Goal: Task Accomplishment & Management: Complete application form

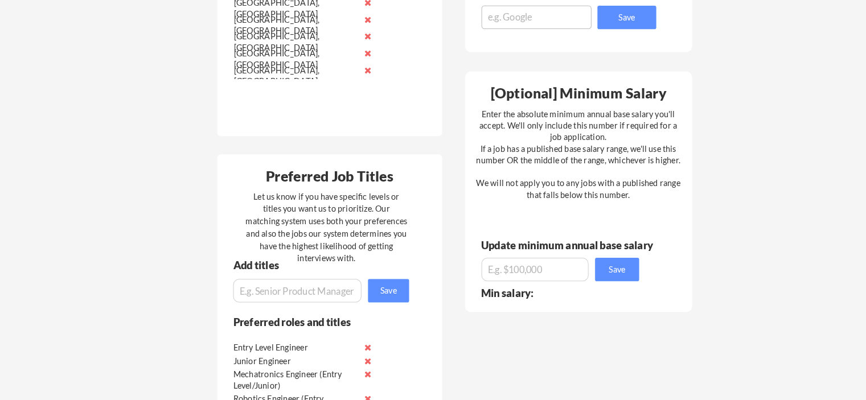
scroll to position [547, 0]
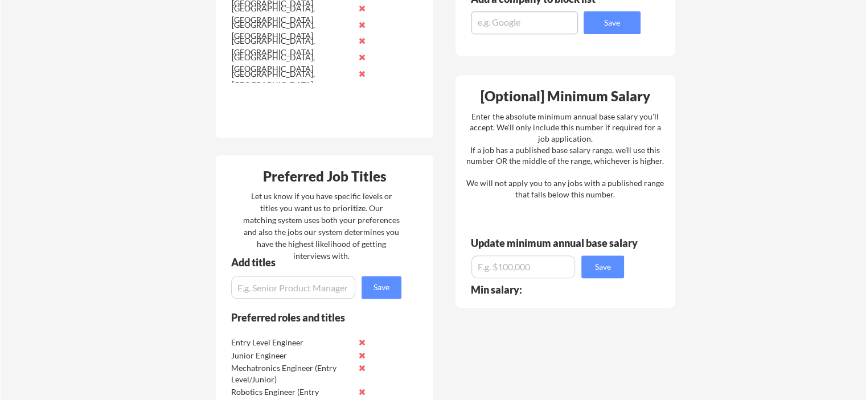
click at [170, 191] on div "Your Dashboard Woohoo! You're ready to be applied! 🙌 We'll start applying you t…" at bounding box center [434, 130] width 866 height 1262
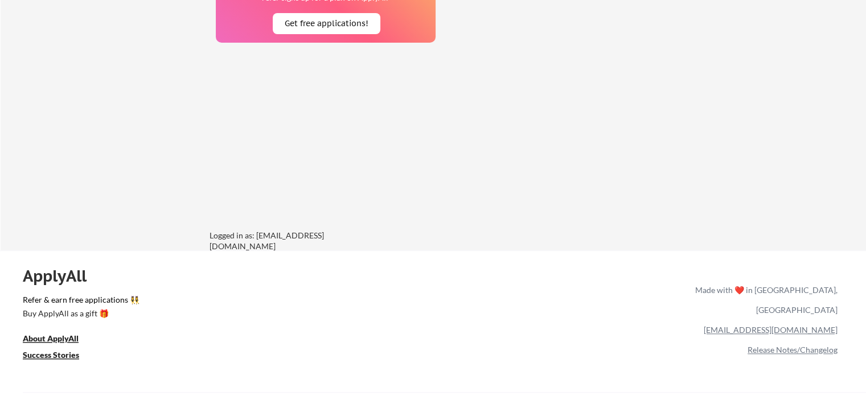
scroll to position [1057, 0]
click at [64, 350] on u "Success Stories" at bounding box center [51, 355] width 56 height 10
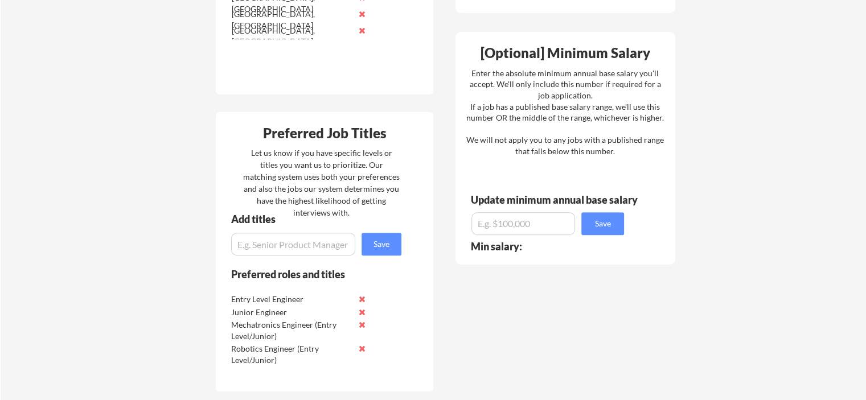
scroll to position [590, 0]
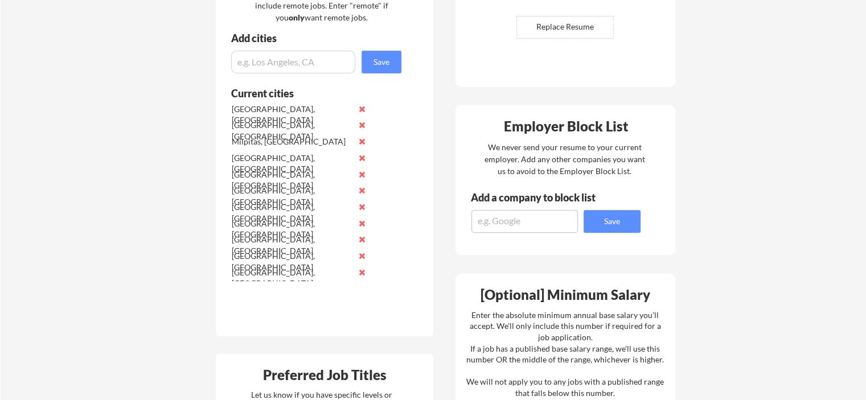
scroll to position [349, 0]
click at [269, 63] on input "input" at bounding box center [293, 61] width 124 height 23
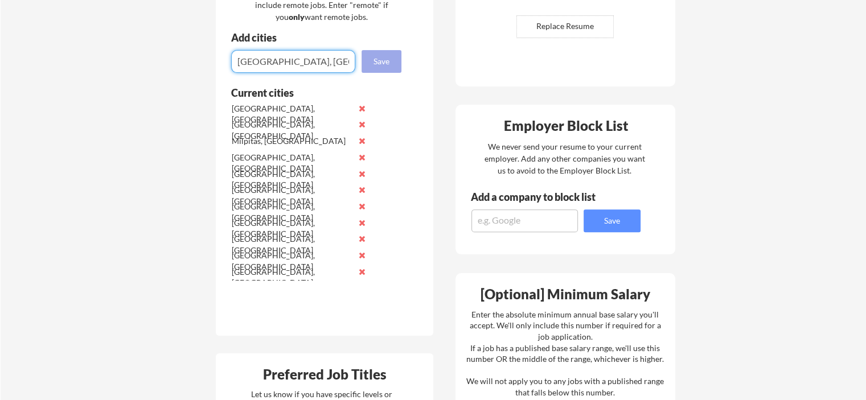
type input "[GEOGRAPHIC_DATA], [GEOGRAPHIC_DATA]"
click at [391, 58] on button "Save" at bounding box center [382, 61] width 40 height 23
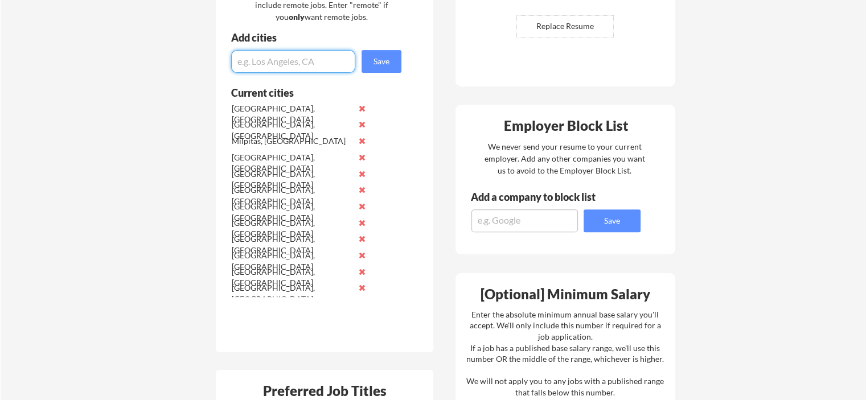
scroll to position [301, 0]
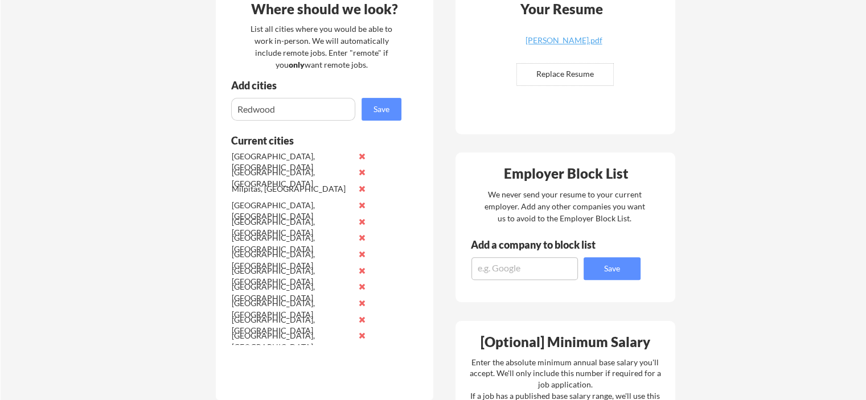
click at [308, 122] on div "Where should we look? List all cities where you would be able to work in-person…" at bounding box center [325, 194] width 218 height 412
click at [321, 116] on input "input" at bounding box center [293, 109] width 124 height 23
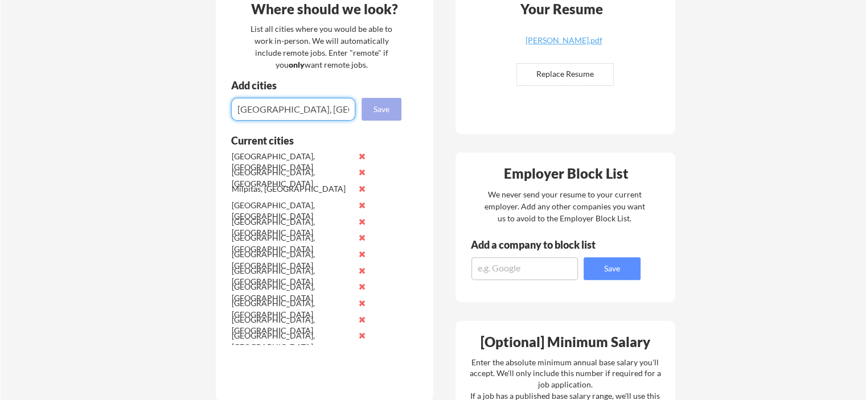
type input "[GEOGRAPHIC_DATA], [GEOGRAPHIC_DATA]"
click at [392, 107] on button "Save" at bounding box center [382, 109] width 40 height 23
type input "[GEOGRAPHIC_DATA], [GEOGRAPHIC_DATA]"
click at [373, 111] on button "Save" at bounding box center [382, 109] width 40 height 23
type input "[GEOGRAPHIC_DATA], [GEOGRAPHIC_DATA]"
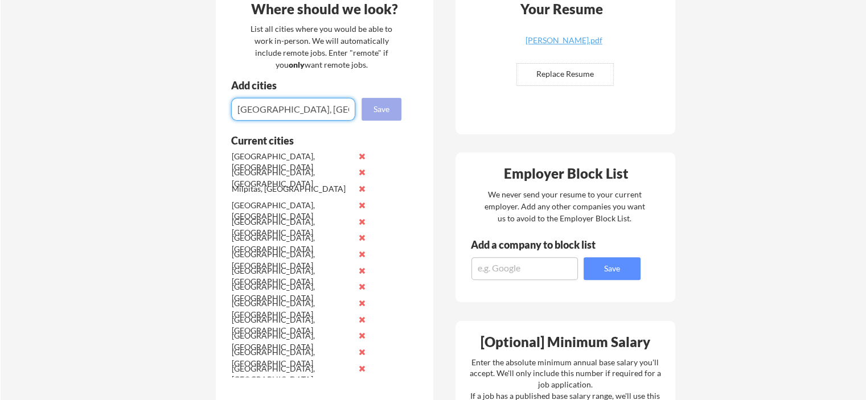
click at [370, 113] on button "Save" at bounding box center [382, 109] width 40 height 23
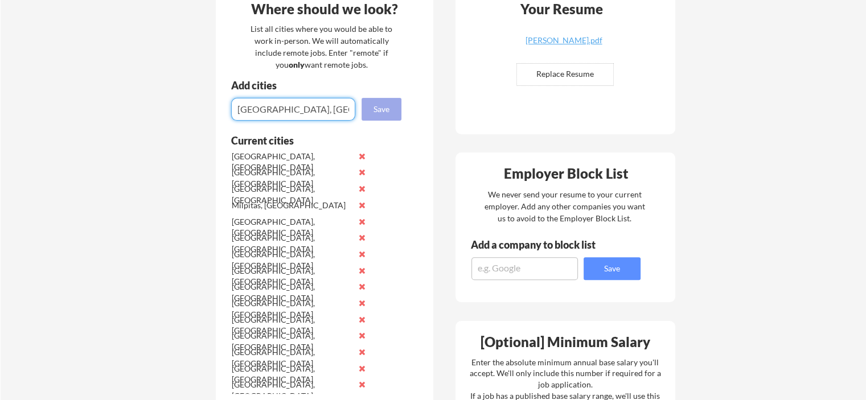
type input "[GEOGRAPHIC_DATA], [GEOGRAPHIC_DATA]"
click at [377, 107] on button "Save" at bounding box center [382, 109] width 40 height 23
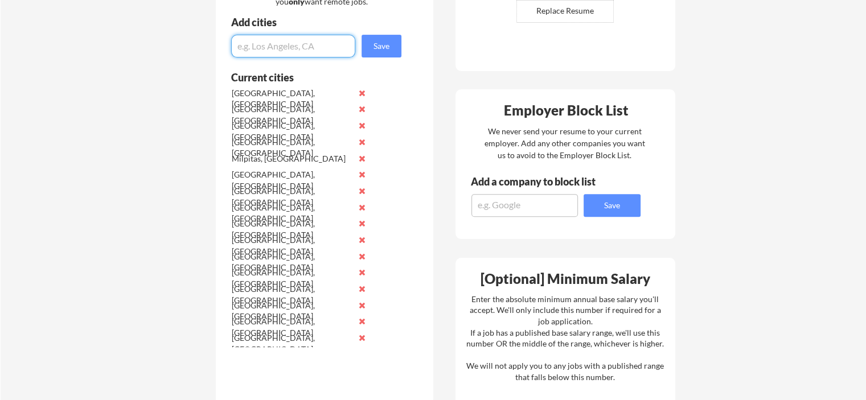
scroll to position [365, 0]
type input "[GEOGRAPHIC_DATA], [GEOGRAPHIC_DATA]"
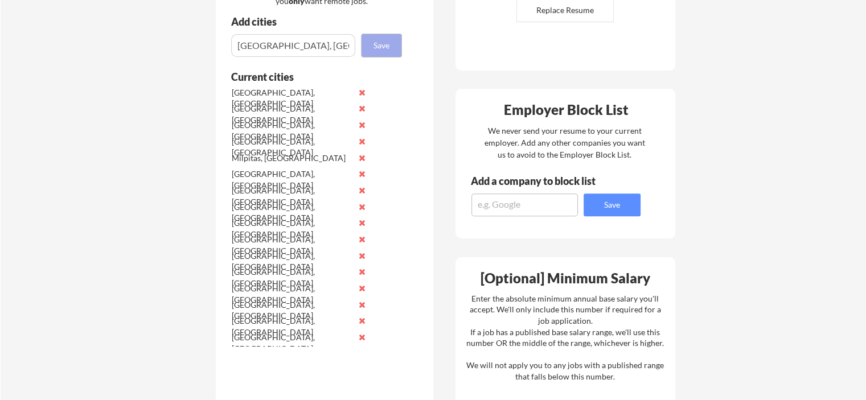
click at [387, 41] on button "Save" at bounding box center [382, 45] width 40 height 23
type input "[GEOGRAPHIC_DATA], [GEOGRAPHIC_DATA]"
click at [385, 49] on button "Save" at bounding box center [382, 45] width 40 height 23
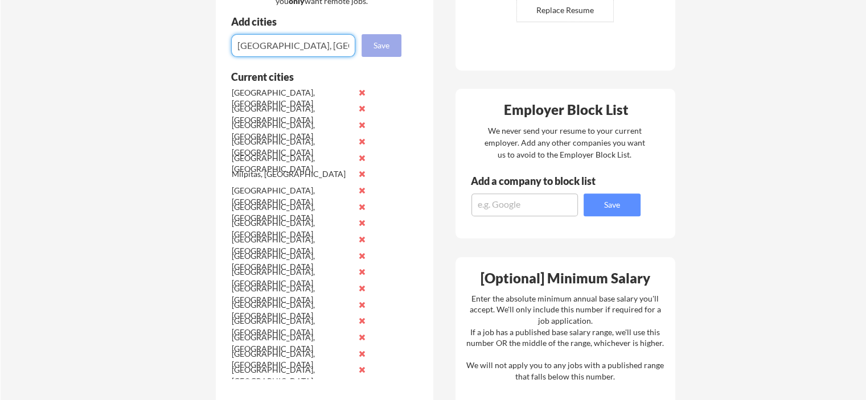
type input "[GEOGRAPHIC_DATA], [GEOGRAPHIC_DATA]"
click at [381, 47] on button "Save" at bounding box center [382, 45] width 40 height 23
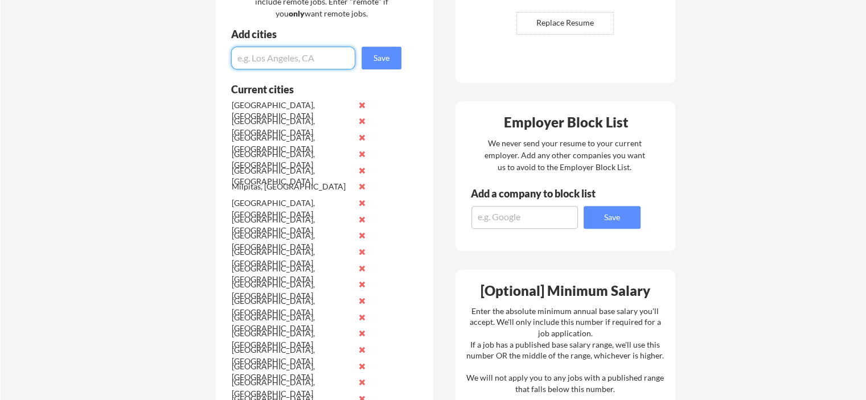
scroll to position [350, 0]
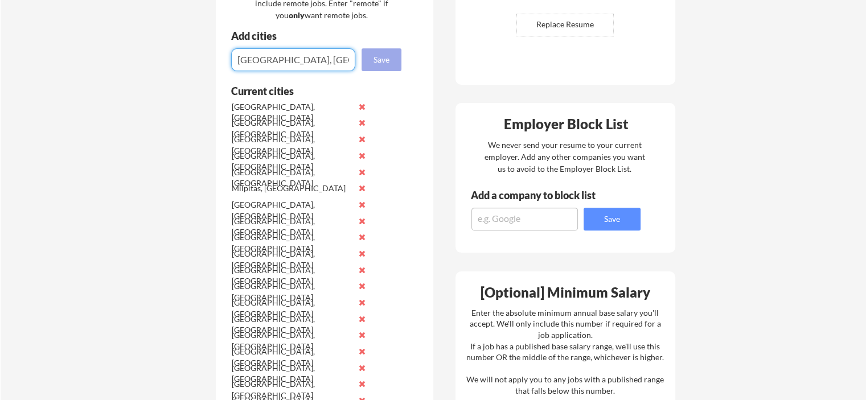
type input "[GEOGRAPHIC_DATA], [GEOGRAPHIC_DATA]"
click at [383, 59] on button "Save" at bounding box center [382, 59] width 40 height 23
type input "[GEOGRAPHIC_DATA], [GEOGRAPHIC_DATA]"
click at [378, 56] on button "Save" at bounding box center [382, 59] width 40 height 23
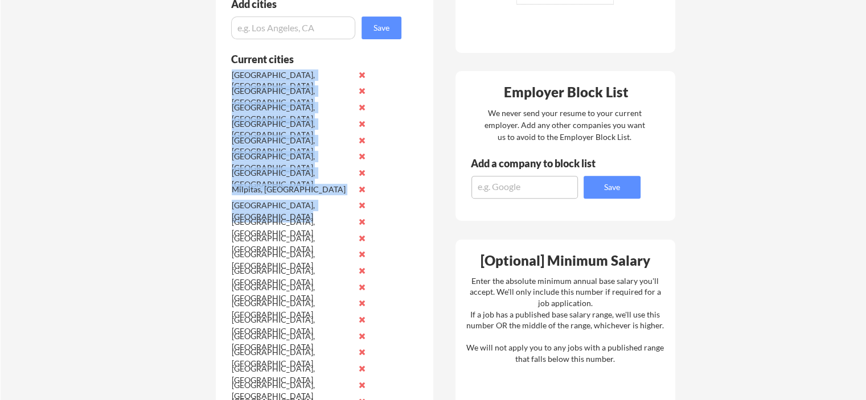
scroll to position [578, 0]
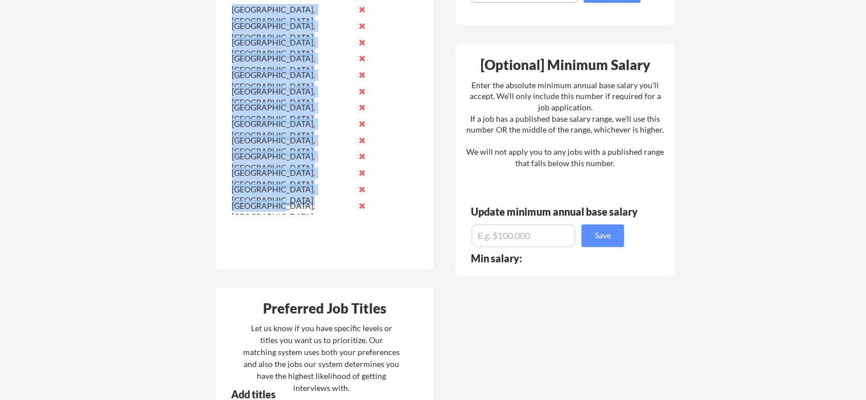
drag, startPoint x: 230, startPoint y: 105, endPoint x: 301, endPoint y: 212, distance: 128.8
click at [301, 212] on div "Alameda, CA Concord, CA Daly City, CA Fairfield, CA Fremont, CA Hayward, CA Los…" at bounding box center [302, 43] width 144 height 343
copy div "Alameda, CA Concord, CA Daly City, CA Fairfield, CA Fremont, CA Hayward, CA Los…"
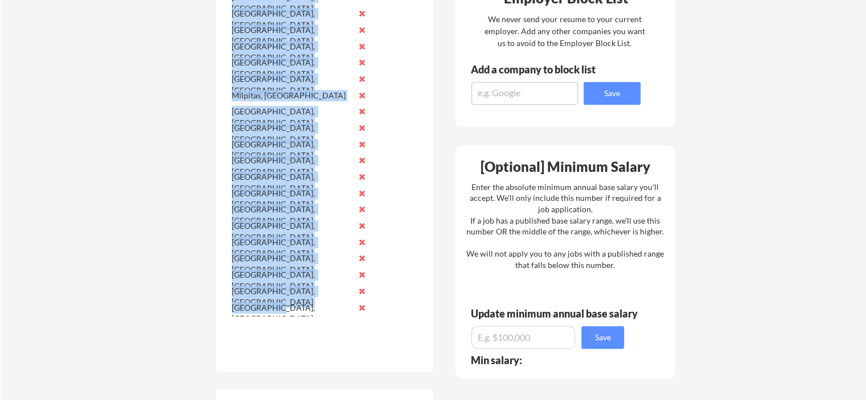
scroll to position [464, 0]
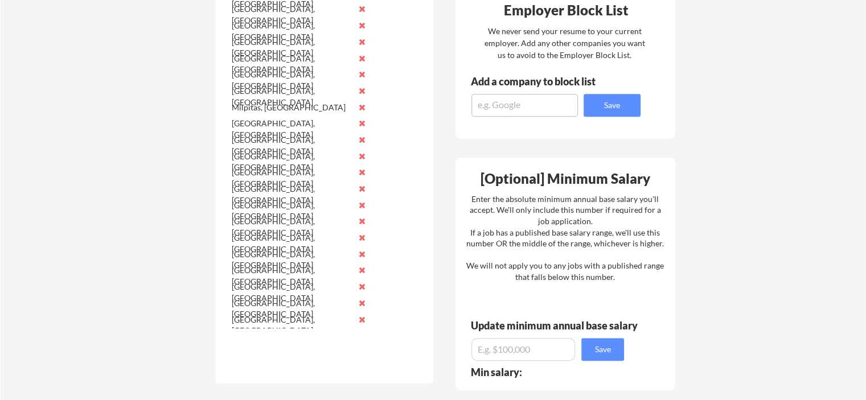
click at [179, 237] on div "Your Dashboard Woohoo! You're ready to be applied! 🙌 We'll start applying you t…" at bounding box center [434, 293] width 866 height 1425
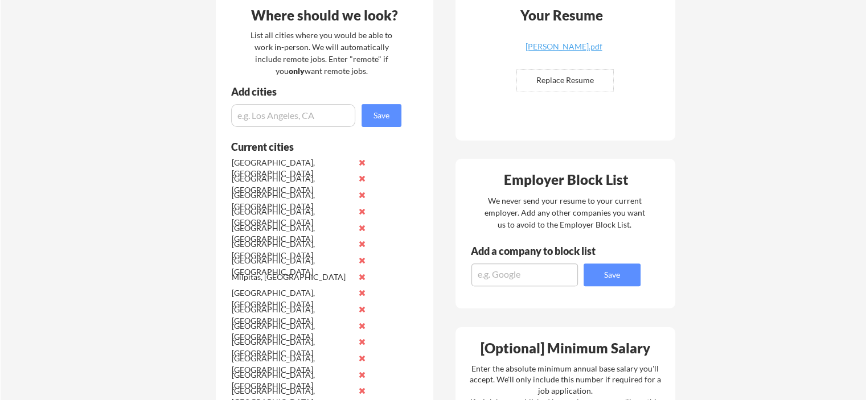
scroll to position [293, 0]
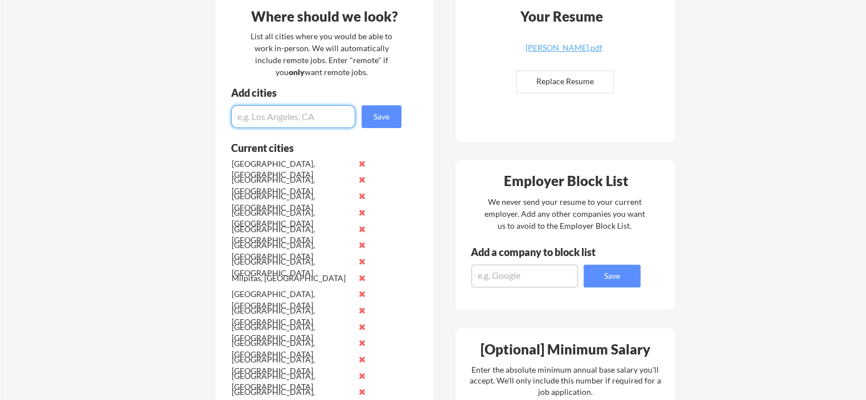
click at [283, 118] on input "input" at bounding box center [293, 116] width 124 height 23
type input "[GEOGRAPHIC_DATA], [GEOGRAPHIC_DATA]"
click at [367, 120] on button "Save" at bounding box center [382, 116] width 40 height 23
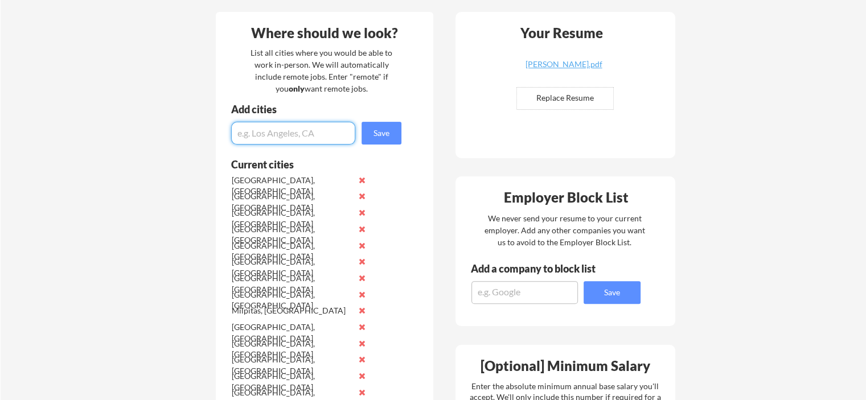
scroll to position [276, 0]
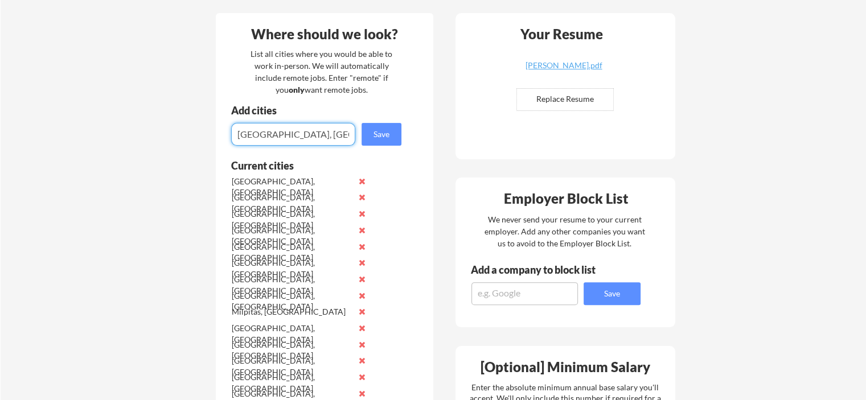
type input "[GEOGRAPHIC_DATA], [GEOGRAPHIC_DATA]"
click at [379, 136] on button "Save" at bounding box center [382, 134] width 40 height 23
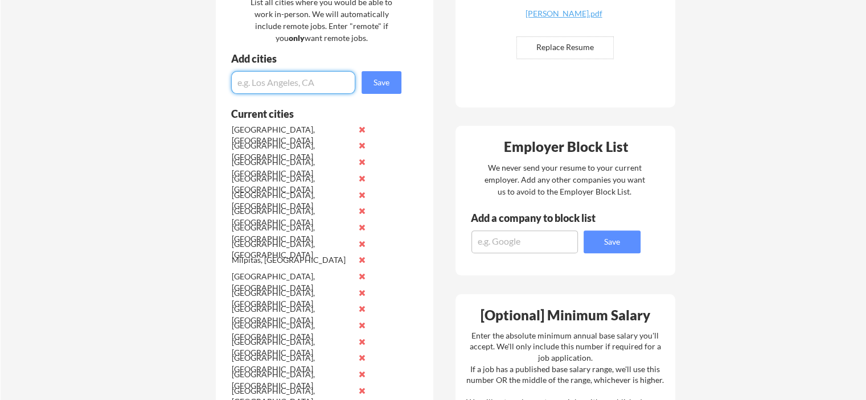
scroll to position [326, 0]
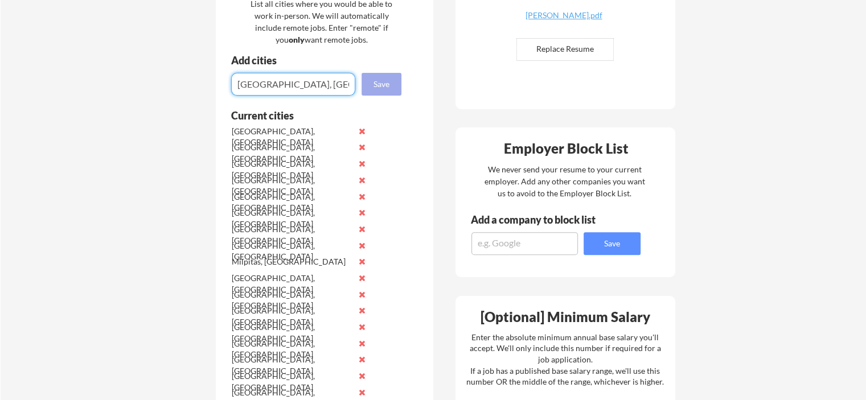
type input "[GEOGRAPHIC_DATA], [GEOGRAPHIC_DATA]"
click at [393, 89] on button "Save" at bounding box center [382, 84] width 40 height 23
type input "Livermore, [GEOGRAPHIC_DATA]"
click at [381, 76] on button "Save" at bounding box center [382, 84] width 40 height 23
type input "[GEOGRAPHIC_DATA], [GEOGRAPHIC_DATA]"
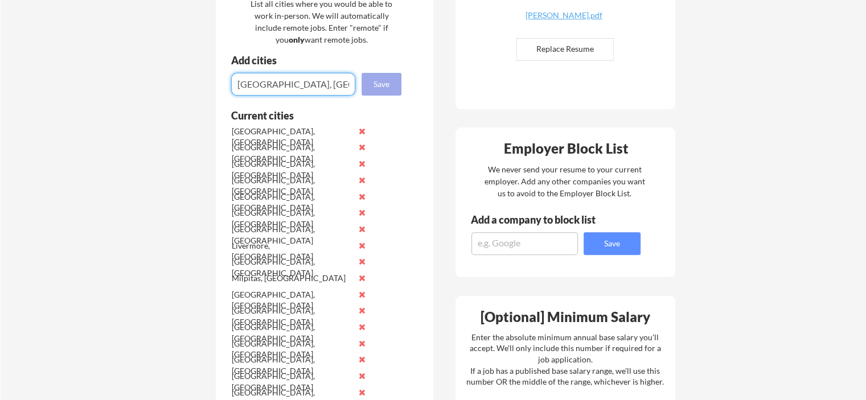
click at [374, 84] on button "Save" at bounding box center [382, 84] width 40 height 23
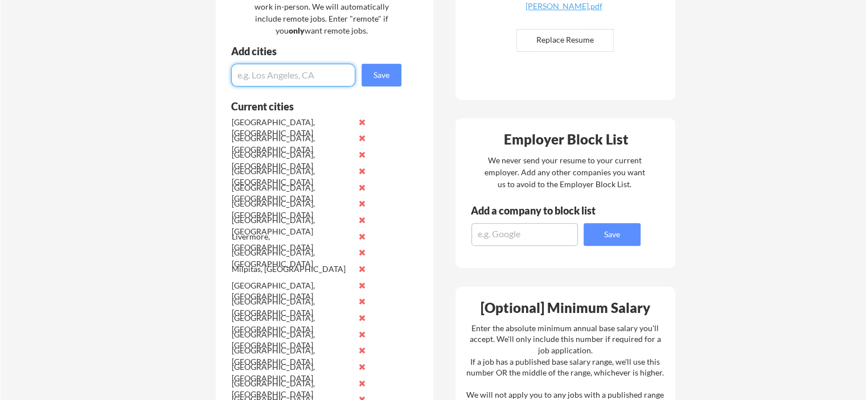
scroll to position [334, 0]
type input "Cupertino, [GEOGRAPHIC_DATA]"
click at [378, 77] on button "Save" at bounding box center [382, 75] width 40 height 23
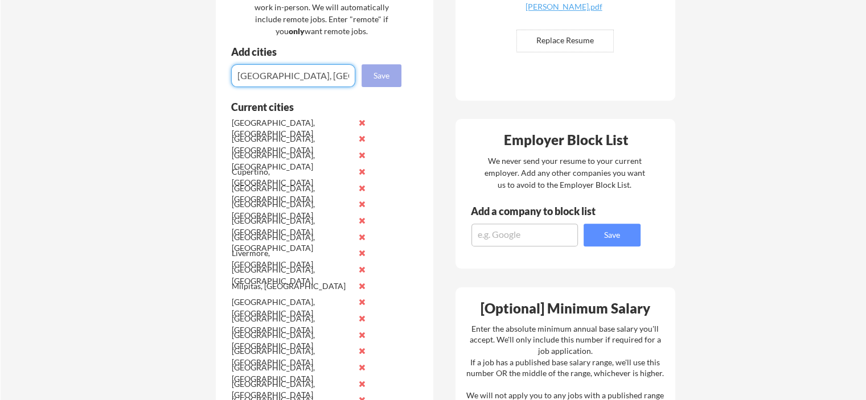
type input "[GEOGRAPHIC_DATA], [GEOGRAPHIC_DATA]"
click at [379, 73] on button "Save" at bounding box center [382, 75] width 40 height 23
type input "Burlingame, [GEOGRAPHIC_DATA]"
click at [390, 76] on button "Save" at bounding box center [382, 75] width 40 height 23
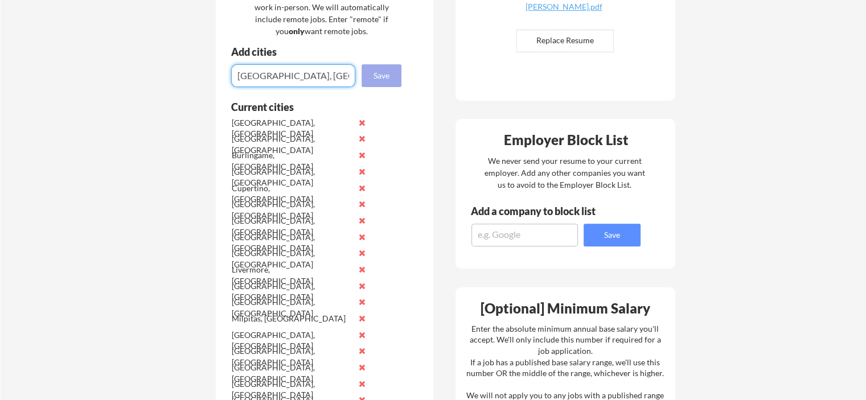
type input "[GEOGRAPHIC_DATA], [GEOGRAPHIC_DATA]"
click at [376, 73] on button "Save" at bounding box center [382, 75] width 40 height 23
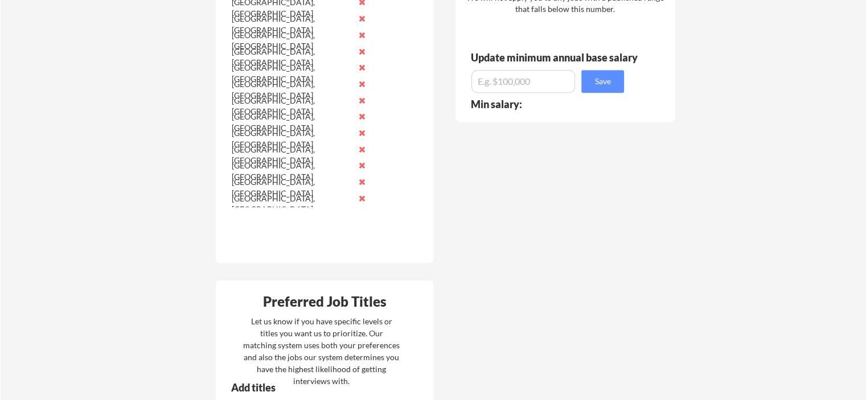
scroll to position [733, 0]
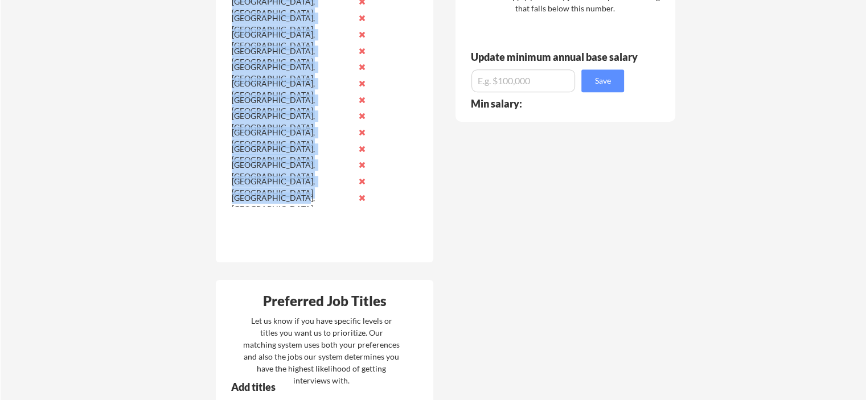
drag, startPoint x: 238, startPoint y: 124, endPoint x: 317, endPoint y: 203, distance: 111.6
copy div "Alameda, CA Berkeley, CA Burlingame, CA Concord, CA Cupertino, CA Daly City, CA…"
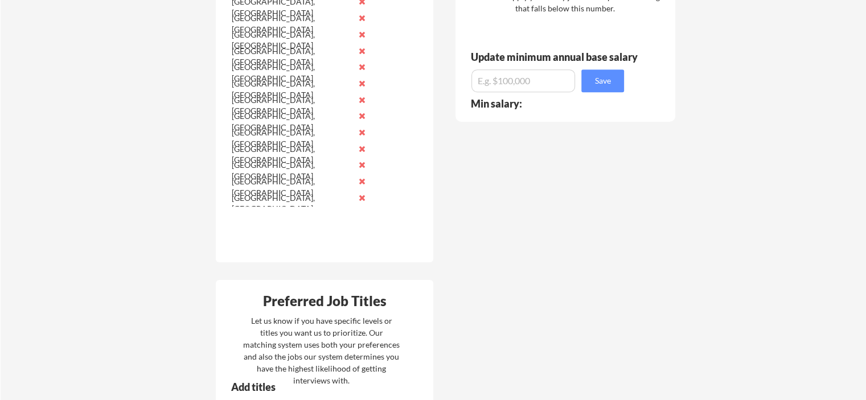
click at [469, 207] on div "Where should we look? List all cities where you would be able to work in-person…" at bounding box center [445, 215] width 479 height 1339
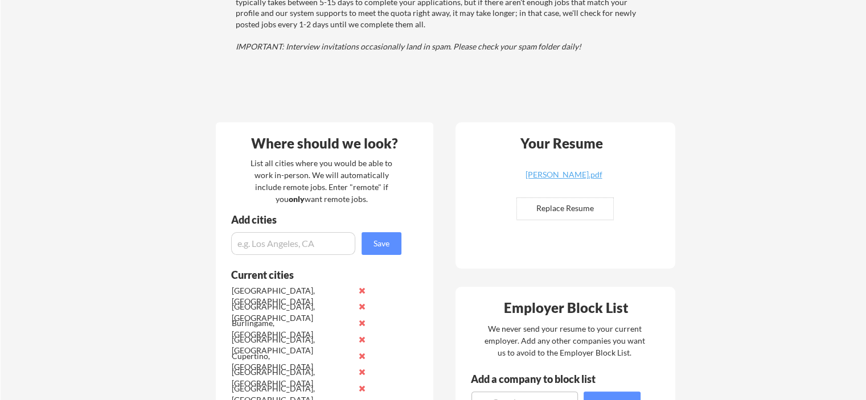
scroll to position [163, 0]
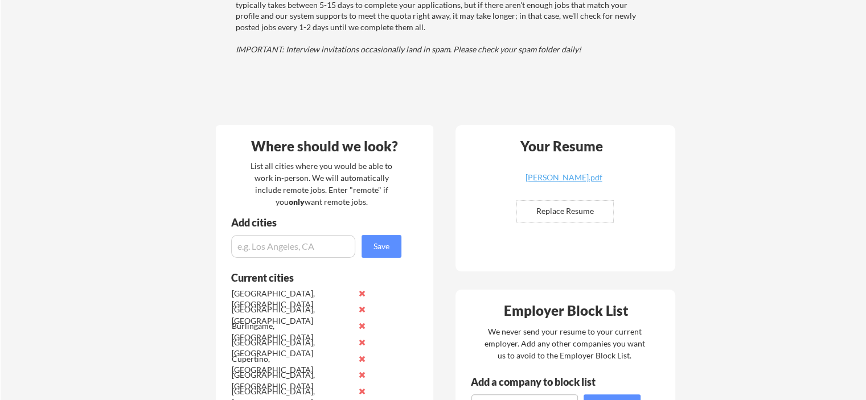
click at [313, 246] on input "input" at bounding box center [293, 246] width 124 height 23
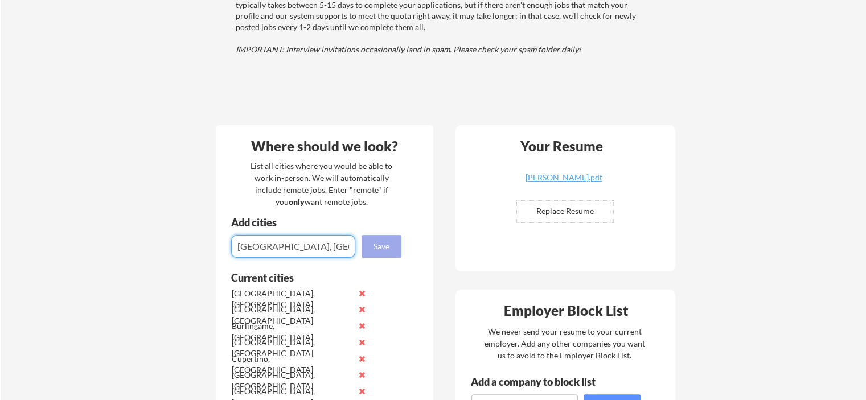
type input "[GEOGRAPHIC_DATA], [GEOGRAPHIC_DATA]"
click at [385, 250] on button "Save" at bounding box center [382, 246] width 40 height 23
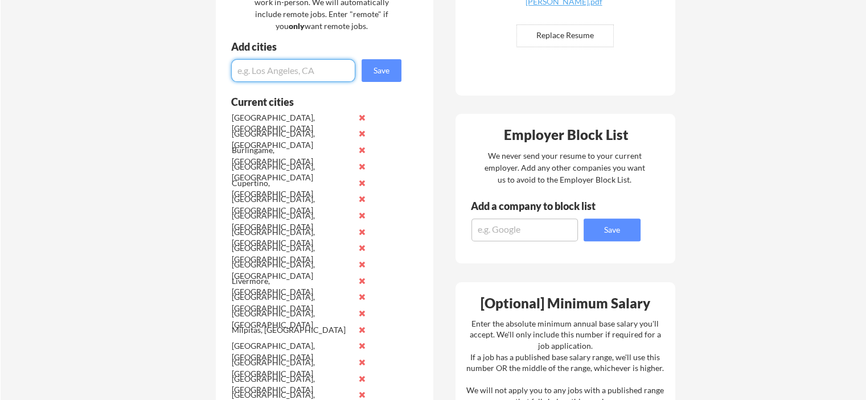
scroll to position [340, 0]
type input "[GEOGRAPHIC_DATA], [GEOGRAPHIC_DATA]"
click at [381, 68] on button "Save" at bounding box center [382, 70] width 40 height 23
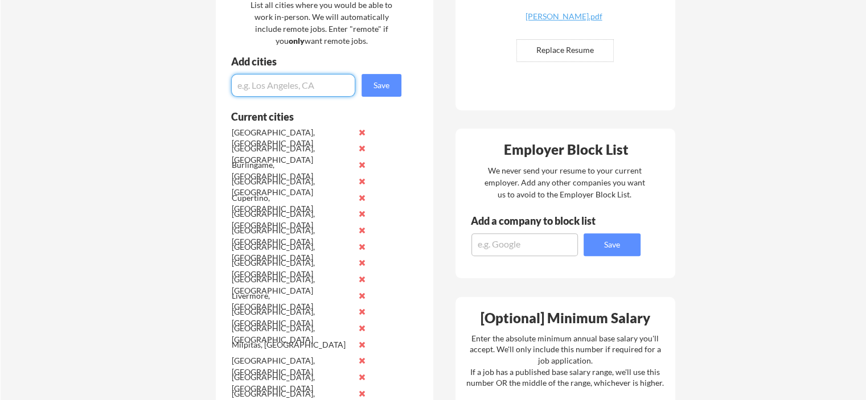
scroll to position [267, 0]
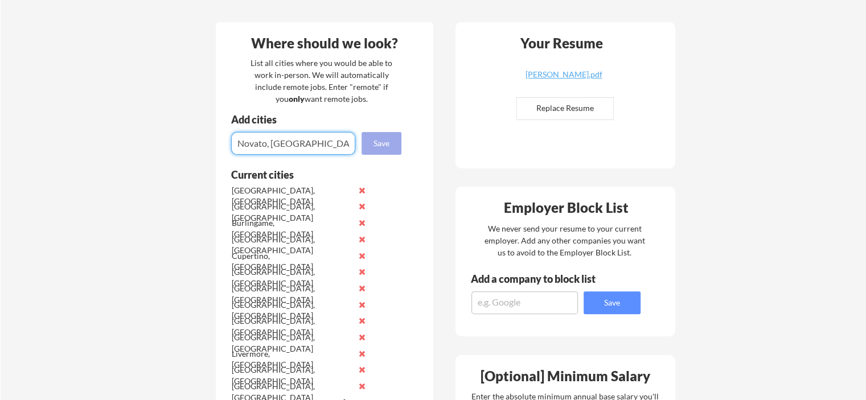
type input "Novato, [GEOGRAPHIC_DATA]"
click at [373, 145] on button "Save" at bounding box center [382, 143] width 40 height 23
type input "[GEOGRAPHIC_DATA], [GEOGRAPHIC_DATA]"
click at [372, 148] on button "Save" at bounding box center [382, 143] width 40 height 23
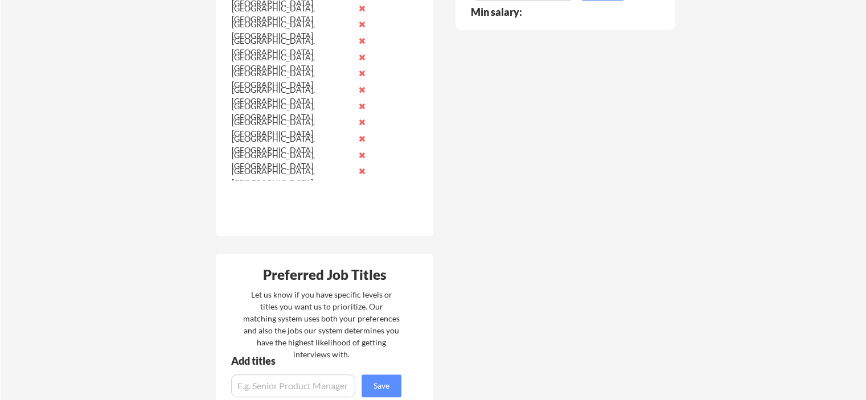
scroll to position [832, 0]
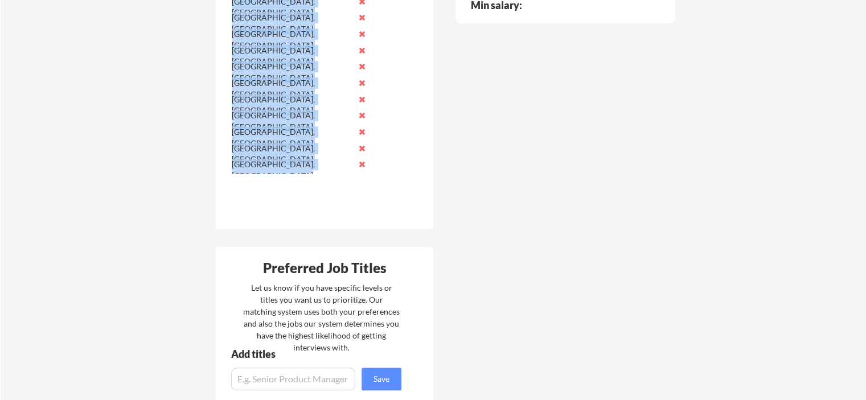
drag, startPoint x: 230, startPoint y: 136, endPoint x: 370, endPoint y: 168, distance: 143.7
copy div "Alameda, CA Berkeley, CA Burlingame, CA Concord, CA Cupertino, CA Daly City, CA…"
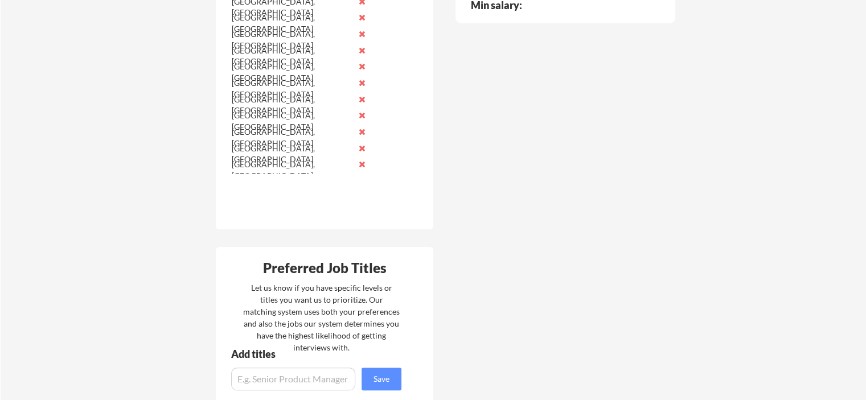
click at [549, 211] on div "Where should we look? List all cities where you would be able to work in-person…" at bounding box center [445, 149] width 479 height 1404
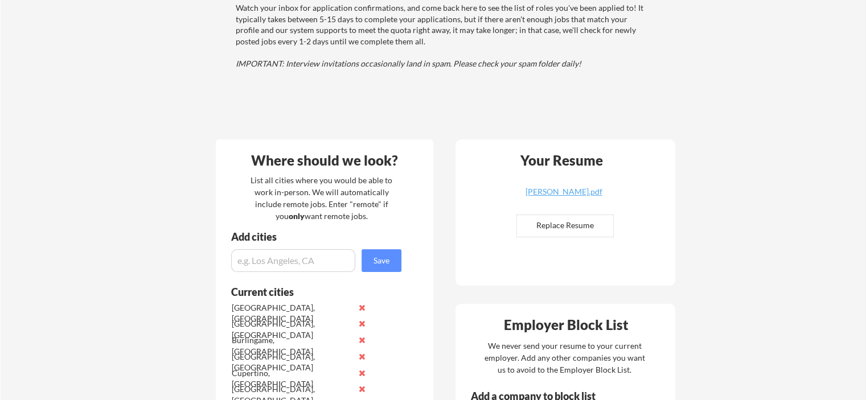
scroll to position [148, 0]
click at [313, 263] on input "input" at bounding box center [293, 262] width 124 height 23
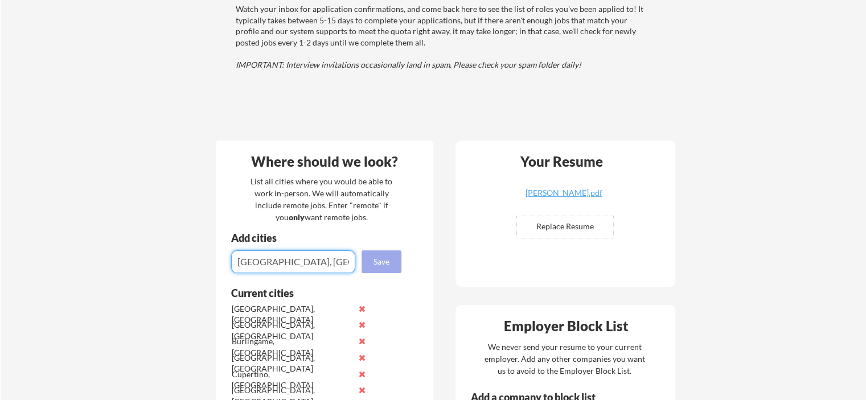
type input "[GEOGRAPHIC_DATA], [GEOGRAPHIC_DATA]"
click at [382, 261] on button "Save" at bounding box center [382, 262] width 40 height 23
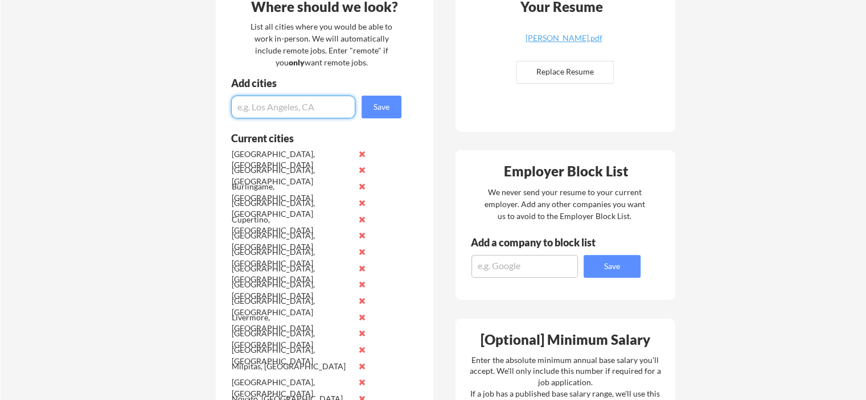
scroll to position [304, 0]
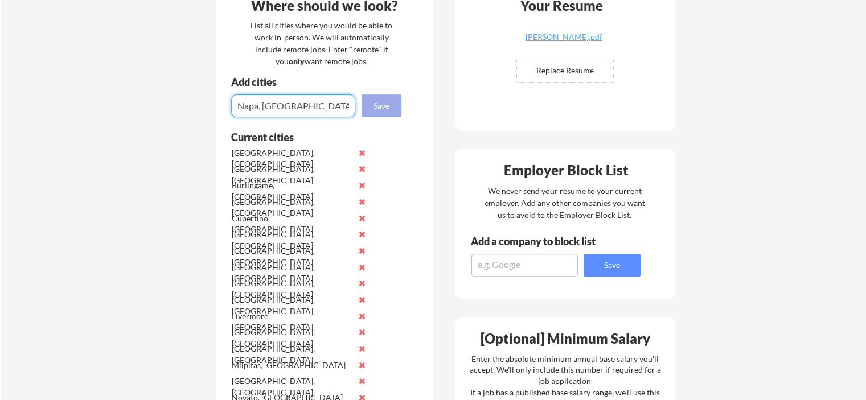
type input "Napa, [GEOGRAPHIC_DATA]"
click at [387, 112] on button "Save" at bounding box center [382, 106] width 40 height 23
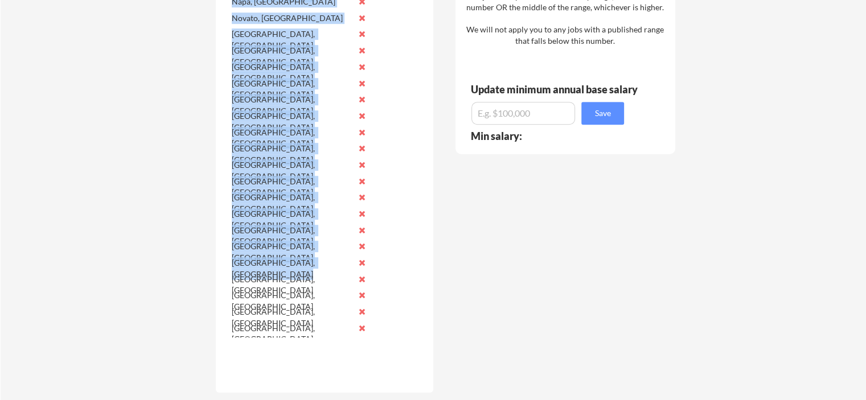
scroll to position [865, 0]
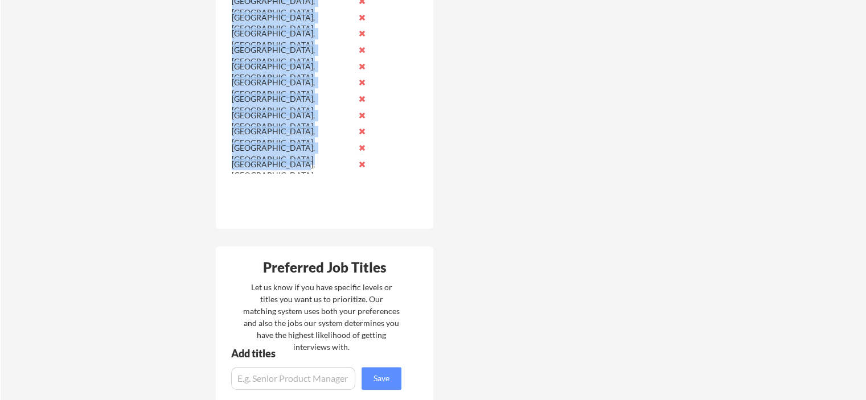
drag, startPoint x: 229, startPoint y: 107, endPoint x: 308, endPoint y: 167, distance: 99.6
copy div "Alameda, CA Berkeley, CA Burlingame, CA Concord, CA Cupertino, CA Daly City, CA…"
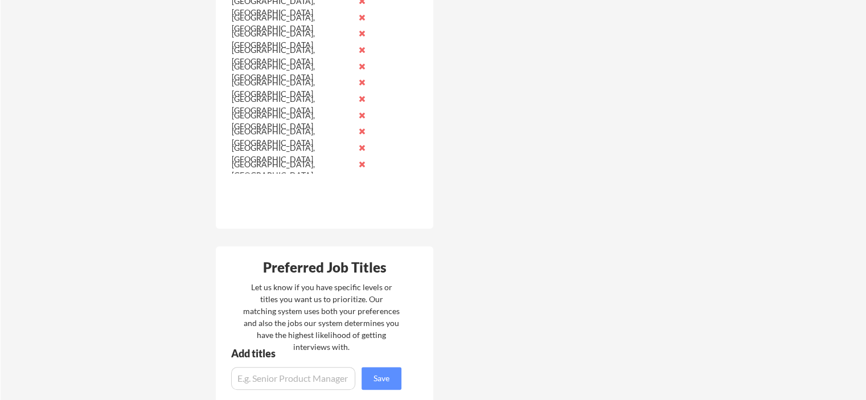
click at [157, 212] on div "Your Dashboard Woohoo! You're ready to be applied! 🙌 We'll start applying you t…" at bounding box center [434, 16] width 866 height 1670
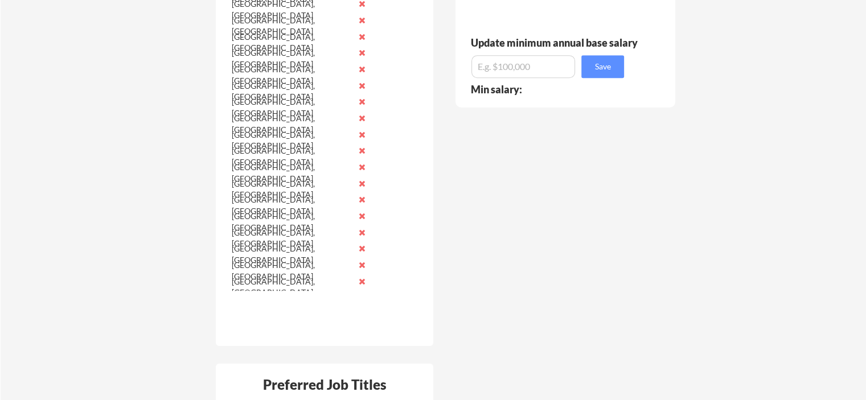
scroll to position [610, 0]
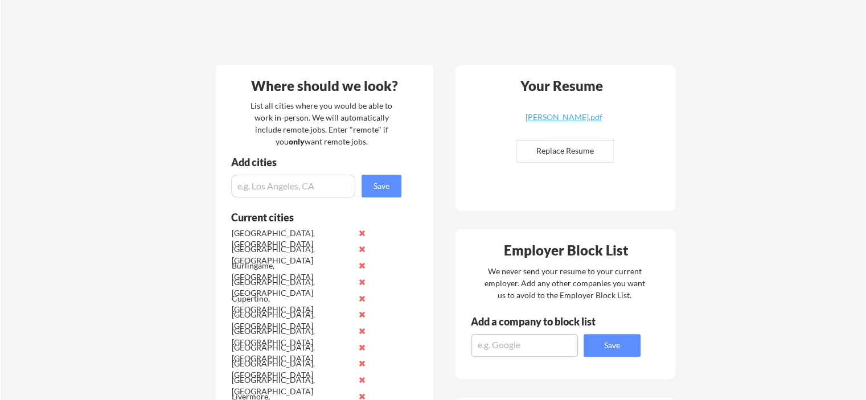
scroll to position [228, 0]
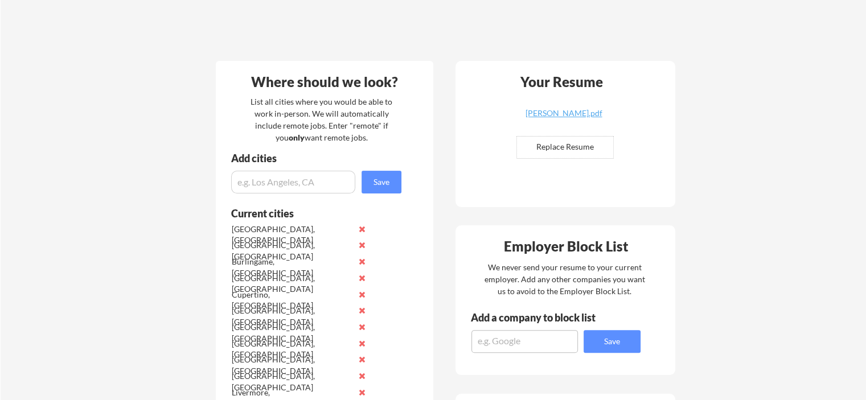
click at [267, 178] on input "input" at bounding box center [293, 182] width 124 height 23
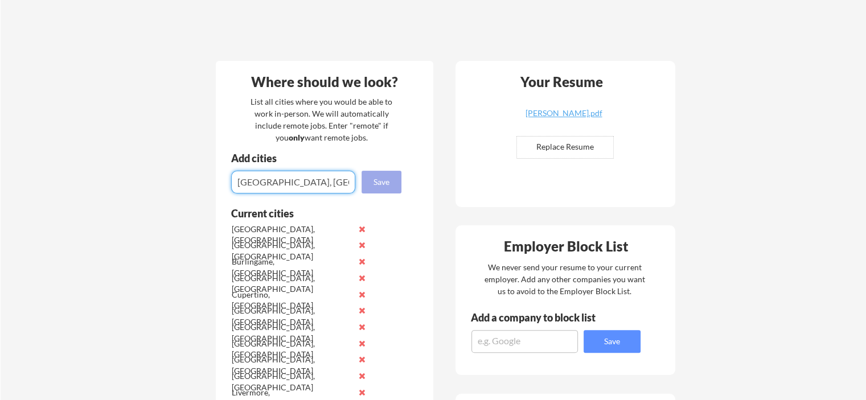
type input "[GEOGRAPHIC_DATA], [GEOGRAPHIC_DATA]"
click at [372, 177] on button "Save" at bounding box center [382, 182] width 40 height 23
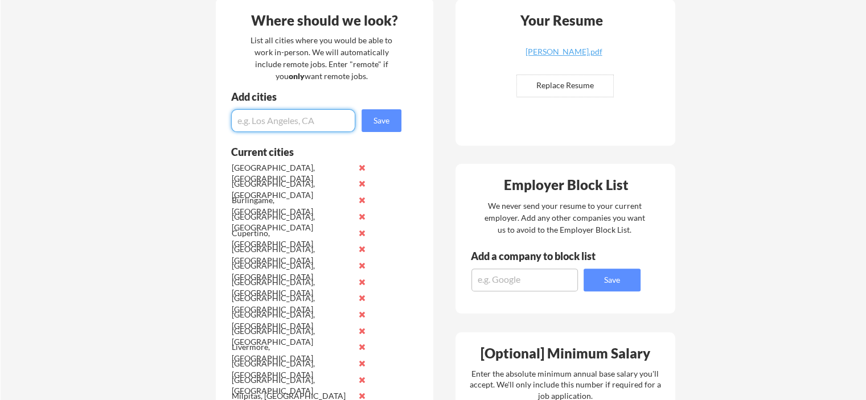
scroll to position [285, 0]
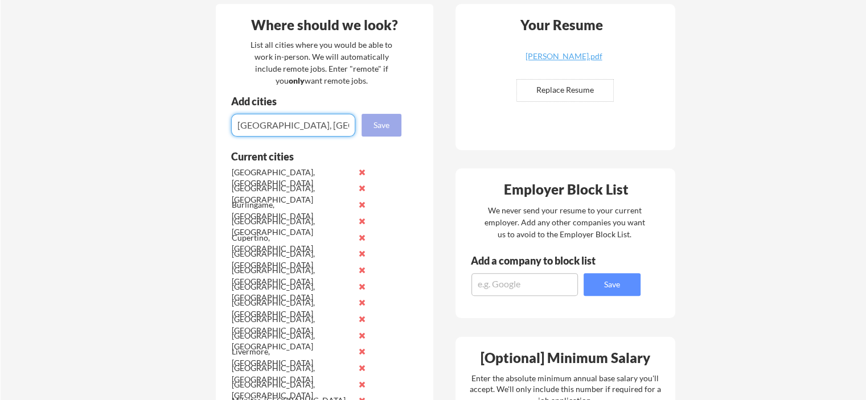
type input "[GEOGRAPHIC_DATA], [GEOGRAPHIC_DATA]"
click at [385, 115] on button "Save" at bounding box center [382, 125] width 40 height 23
type input "[GEOGRAPHIC_DATA], [GEOGRAPHIC_DATA]"
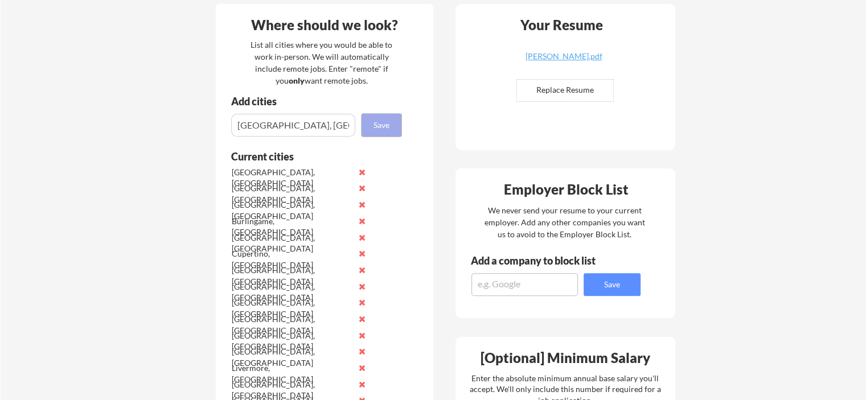
click at [385, 123] on button "Save" at bounding box center [382, 125] width 40 height 23
type input "[GEOGRAPHIC_DATA], [GEOGRAPHIC_DATA]"
click at [390, 127] on button "Save" at bounding box center [382, 125] width 40 height 23
type input "[GEOGRAPHIC_DATA], [GEOGRAPHIC_DATA]"
click at [398, 127] on button "Save" at bounding box center [382, 125] width 40 height 23
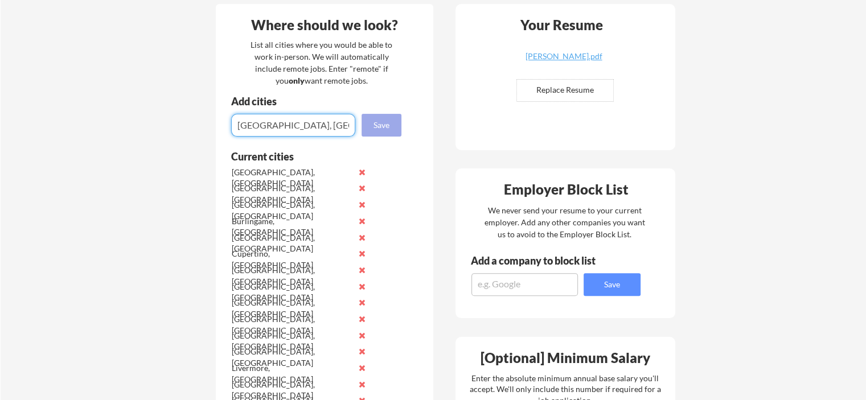
type input "[GEOGRAPHIC_DATA], [GEOGRAPHIC_DATA]"
click at [388, 126] on button "Save" at bounding box center [382, 125] width 40 height 23
type input "[GEOGRAPHIC_DATA], [GEOGRAPHIC_DATA]"
click at [373, 120] on button "Save" at bounding box center [382, 125] width 40 height 23
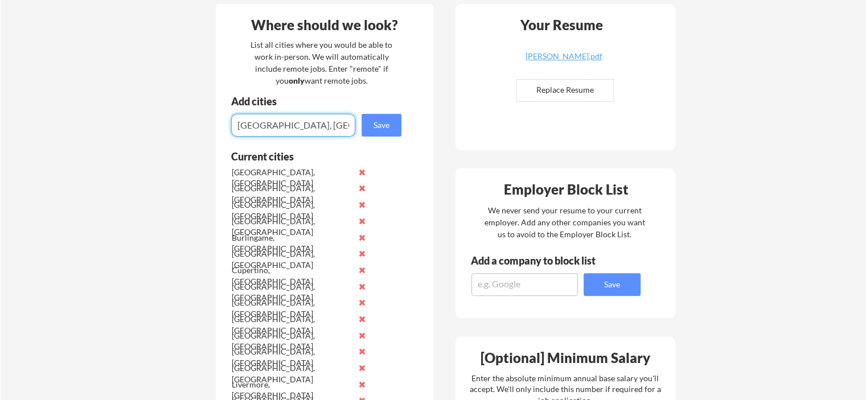
type input "[GEOGRAPHIC_DATA], [GEOGRAPHIC_DATA]"
click at [392, 125] on button "Save" at bounding box center [382, 125] width 40 height 23
type input "[GEOGRAPHIC_DATA], [GEOGRAPHIC_DATA]"
click at [371, 124] on button "Save" at bounding box center [382, 125] width 40 height 23
type input "[GEOGRAPHIC_DATA], [GEOGRAPHIC_DATA]"
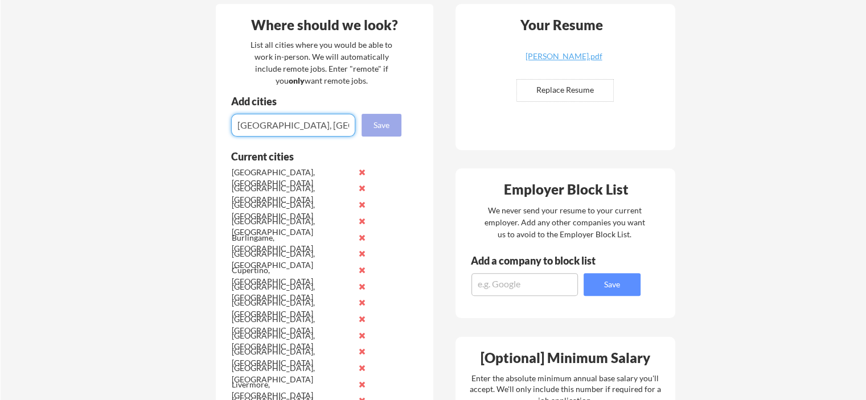
click at [381, 118] on button "Save" at bounding box center [382, 125] width 40 height 23
type input "[GEOGRAPHIC_DATA], [GEOGRAPHIC_DATA]"
click at [389, 123] on button "Save" at bounding box center [382, 125] width 40 height 23
type input "[GEOGRAPHIC_DATA], [GEOGRAPHIC_DATA]"
click at [373, 131] on button "Save" at bounding box center [382, 125] width 40 height 23
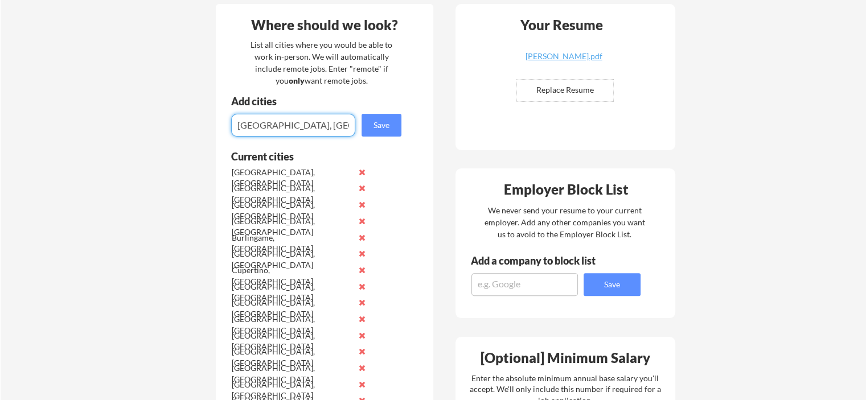
type input "[GEOGRAPHIC_DATA], [GEOGRAPHIC_DATA]"
click at [367, 128] on button "Save" at bounding box center [382, 125] width 40 height 23
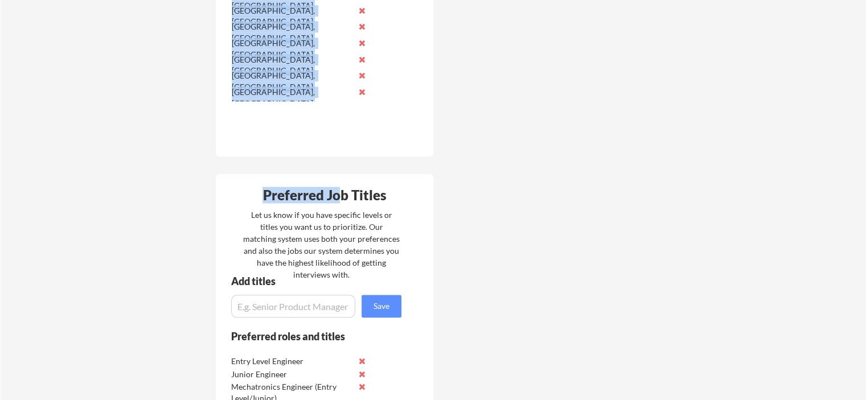
scroll to position [1139, 0]
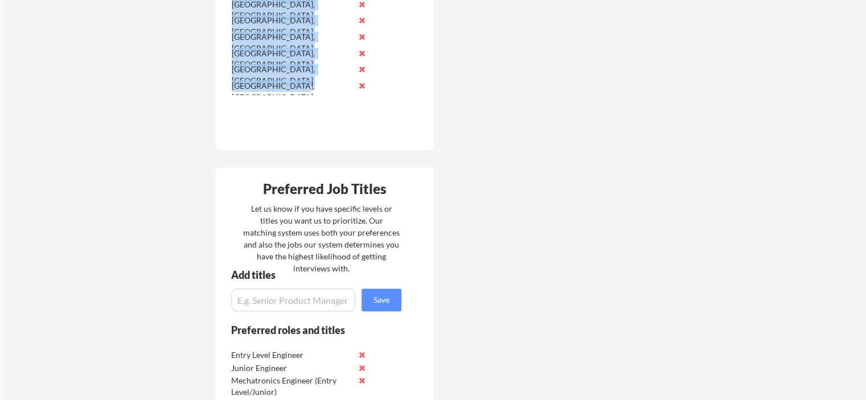
drag, startPoint x: 232, startPoint y: 116, endPoint x: 321, endPoint y: 92, distance: 92.0
copy div "Current cities [GEOGRAPHIC_DATA], [GEOGRAPHIC_DATA] [GEOGRAPHIC_DATA], [GEOGRAP…"
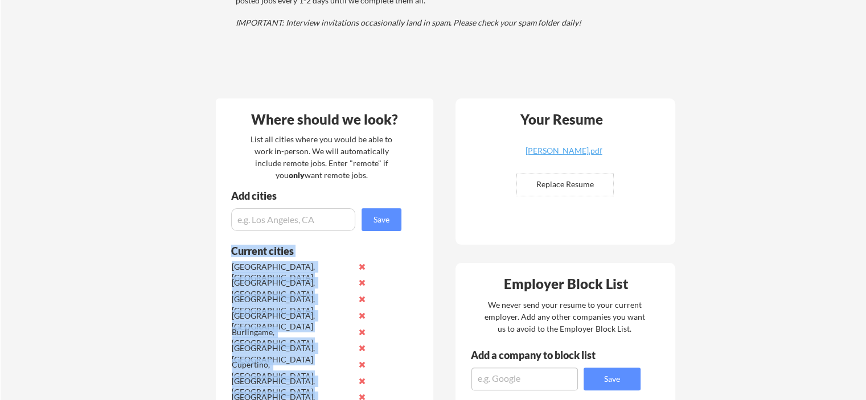
scroll to position [171, 0]
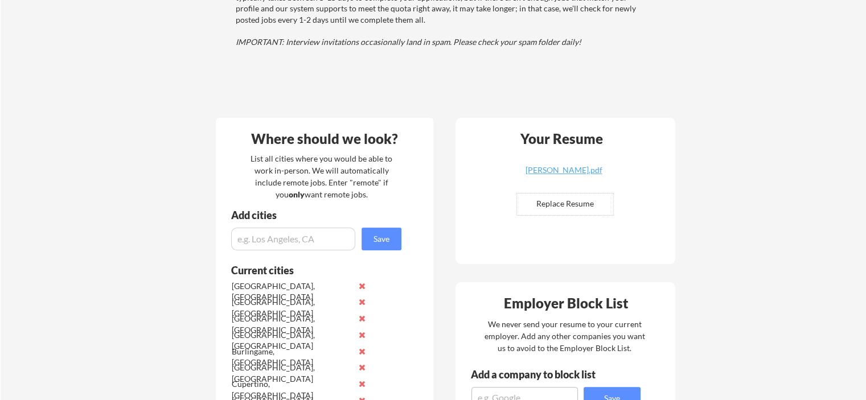
click at [275, 235] on input "input" at bounding box center [293, 239] width 124 height 23
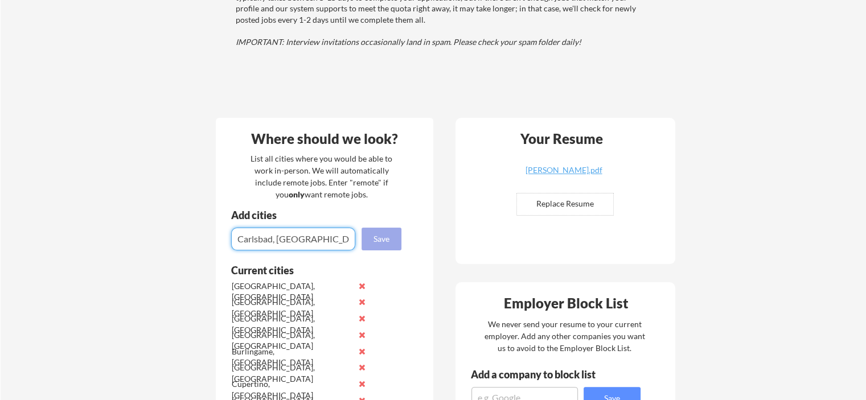
type input "Carlsbad, [GEOGRAPHIC_DATA]"
click at [396, 246] on button "Save" at bounding box center [382, 239] width 40 height 23
type input "[GEOGRAPHIC_DATA], [GEOGRAPHIC_DATA]"
click at [376, 236] on button "Save" at bounding box center [382, 239] width 40 height 23
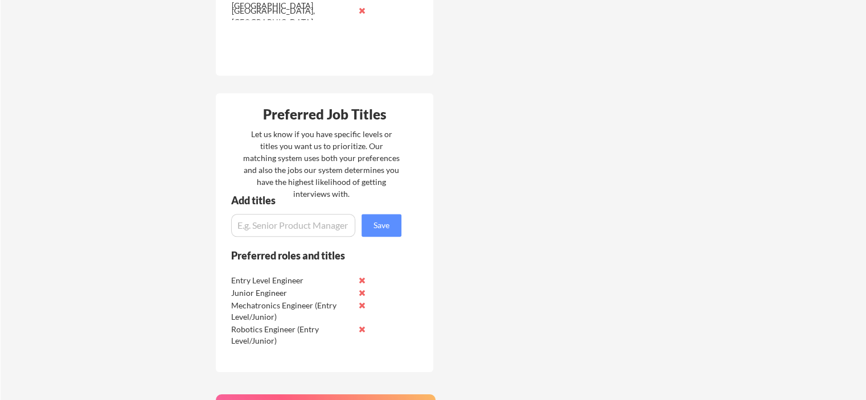
scroll to position [1424, 0]
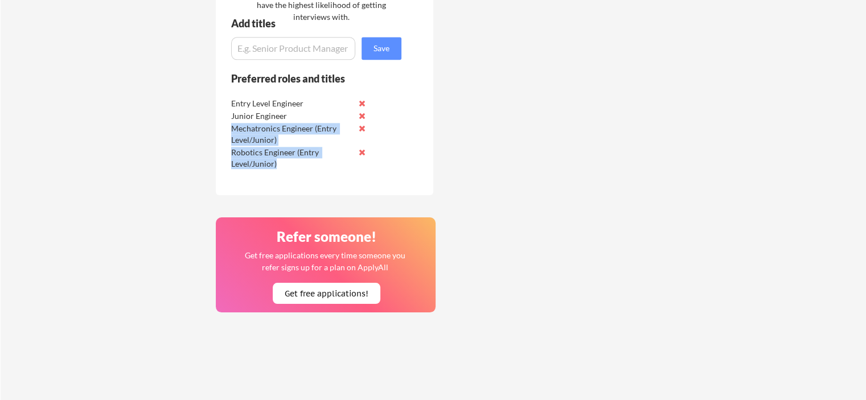
drag, startPoint x: 305, startPoint y: 161, endPoint x: 232, endPoint y: 129, distance: 79.6
click at [232, 129] on div "Entry Level Engineer Junior Engineer Mechatronics Engineer (Entry Level/Junior)…" at bounding box center [300, 132] width 144 height 73
copy div "Mechatronics Engineer (Entry Level/Junior) Robotics Engineer (Entry Level/Junio…"
drag, startPoint x: 285, startPoint y: 173, endPoint x: 293, endPoint y: 169, distance: 8.2
click at [286, 172] on div "Preferred roles and titles Entry Level Engineer Junior Engineer Mechatronics En…" at bounding box center [309, 133] width 186 height 123
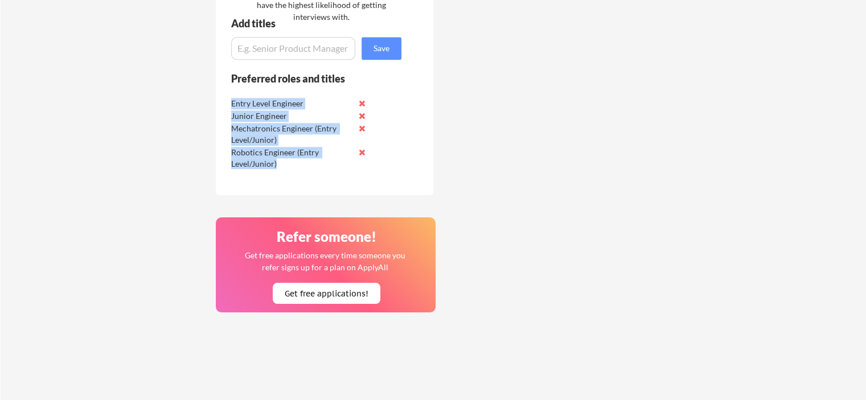
drag, startPoint x: 296, startPoint y: 169, endPoint x: 231, endPoint y: 97, distance: 96.8
click at [231, 97] on div "Entry Level Engineer Junior Engineer Mechatronics Engineer (Entry Level/Junior)…" at bounding box center [300, 132] width 144 height 73
copy div "Entry Level Engineer Junior Engineer Mechatronics Engineer (Entry Level/Junior)…"
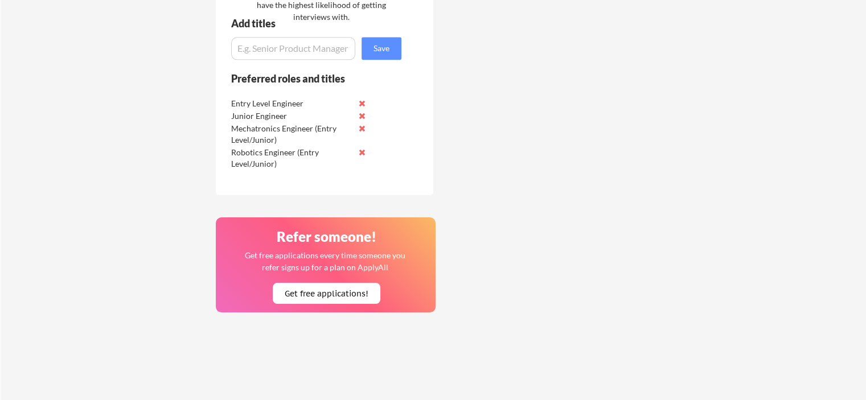
click at [303, 52] on input "input" at bounding box center [293, 48] width 124 height 23
type input "N"
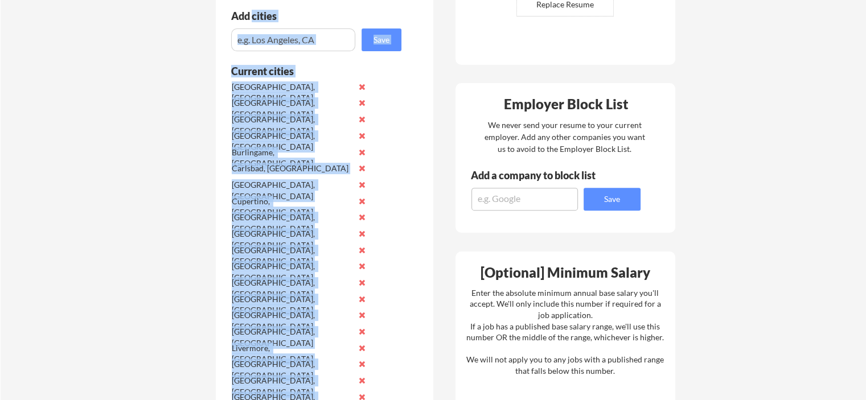
scroll to position [305, 0]
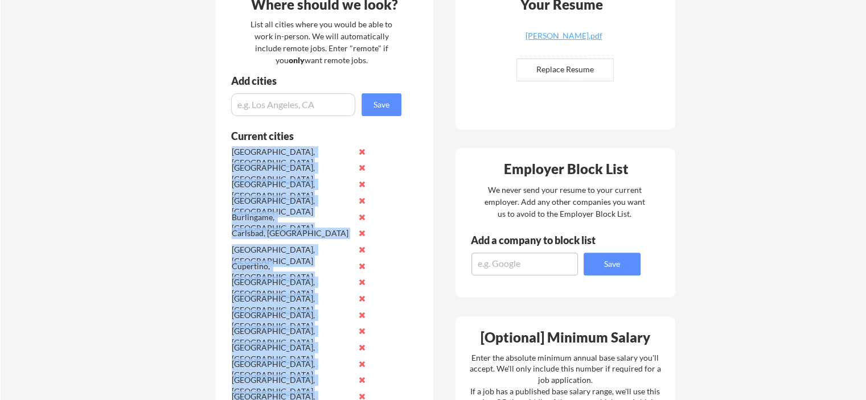
drag, startPoint x: 316, startPoint y: 42, endPoint x: 230, endPoint y: 150, distance: 138.3
copy div "[GEOGRAPHIC_DATA], [GEOGRAPHIC_DATA] [GEOGRAPHIC_DATA], [GEOGRAPHIC_DATA] [GEOG…"
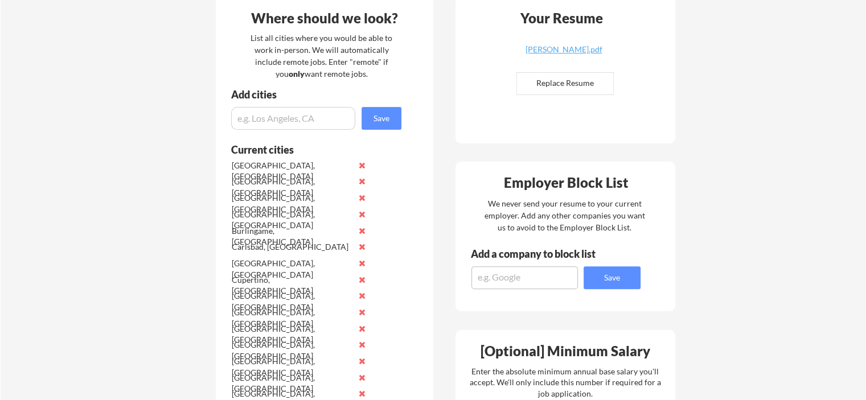
scroll to position [291, 0]
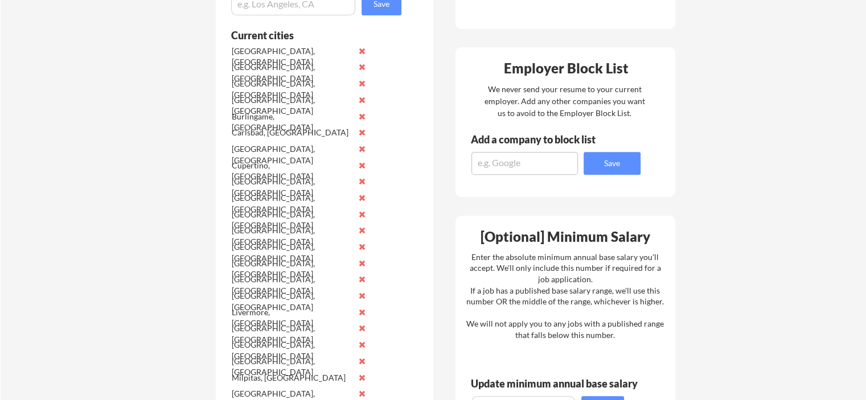
scroll to position [405, 0]
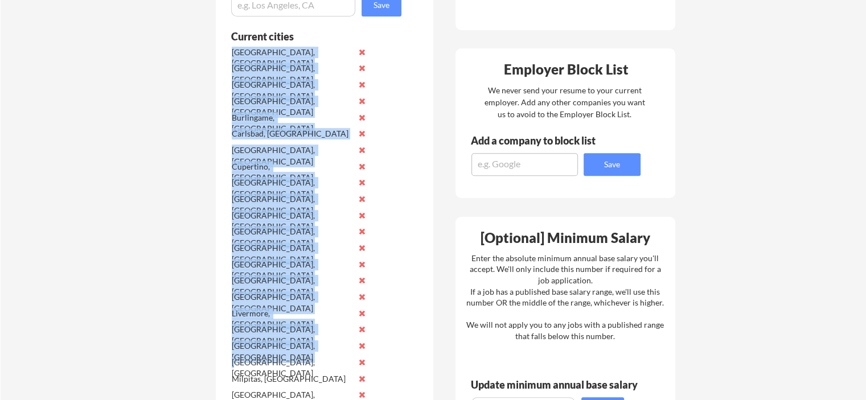
drag, startPoint x: 242, startPoint y: 58, endPoint x: 241, endPoint y: 359, distance: 301.4
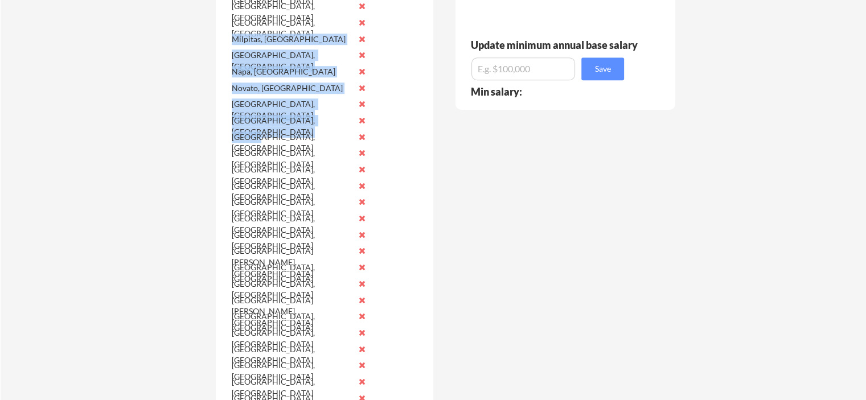
scroll to position [747, 0]
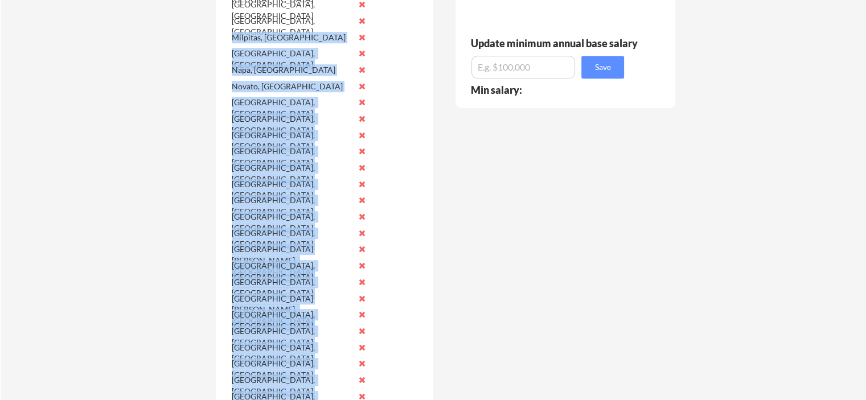
drag, startPoint x: 232, startPoint y: 91, endPoint x: 248, endPoint y: 391, distance: 300.7
click at [248, 391] on div "[GEOGRAPHIC_DATA], [GEOGRAPHIC_DATA] [GEOGRAPHIC_DATA], [GEOGRAPHIC_DATA] [GEOG…" at bounding box center [302, 111] width 144 height 817
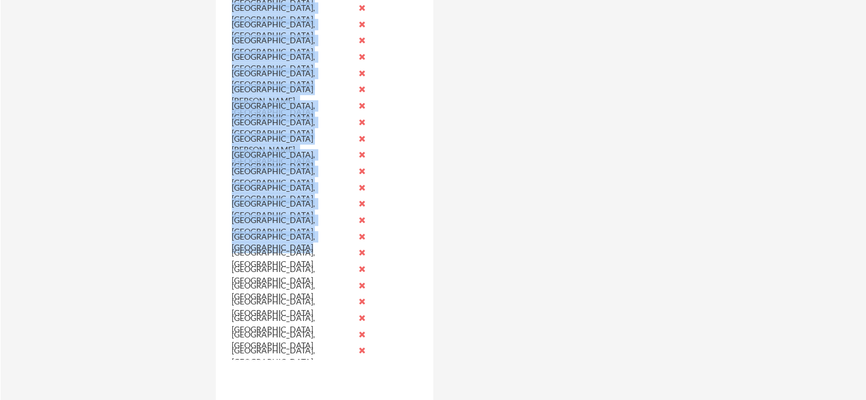
scroll to position [918, 0]
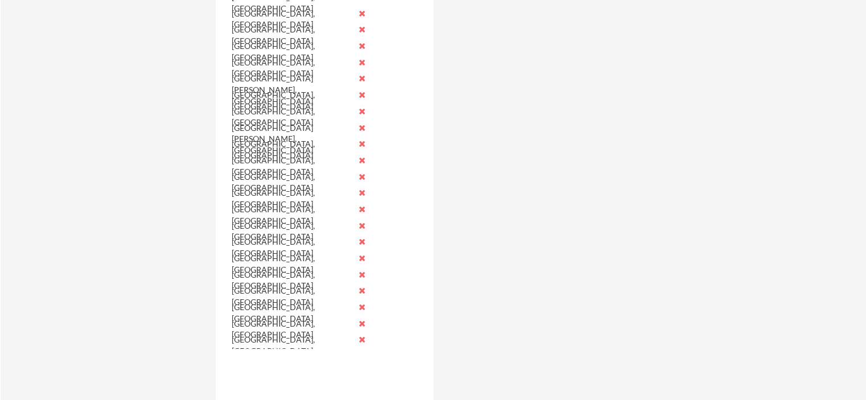
click at [233, 244] on div "[GEOGRAPHIC_DATA], [GEOGRAPHIC_DATA]" at bounding box center [292, 247] width 120 height 22
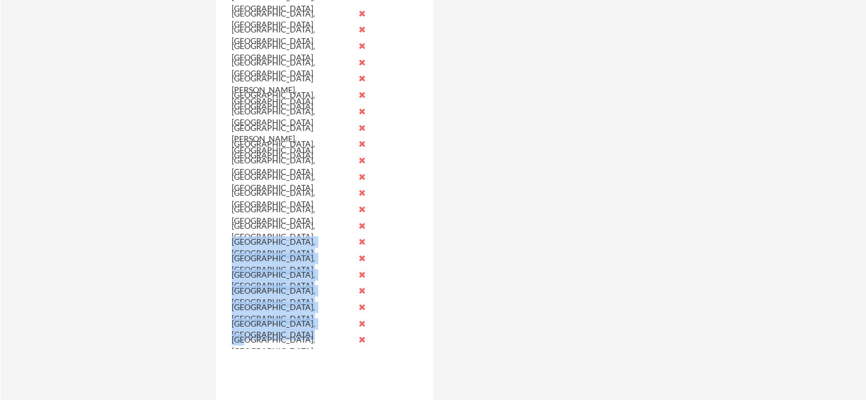
drag, startPoint x: 232, startPoint y: 242, endPoint x: 245, endPoint y: 334, distance: 93.8
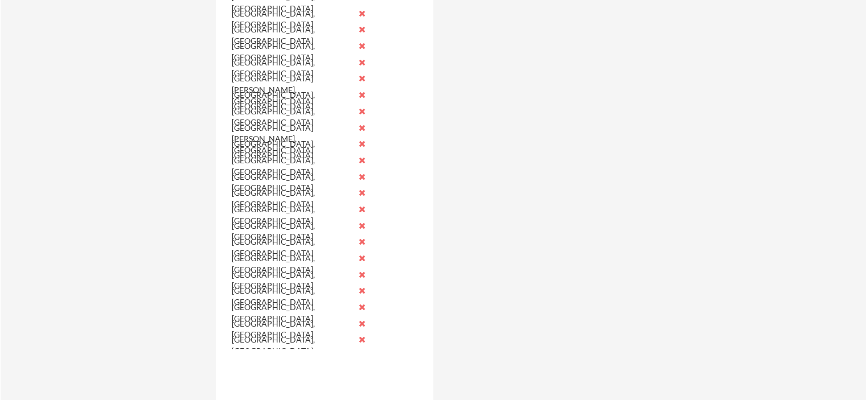
click at [527, 264] on div "Where should we look? List all cities where you would be able to work in-person…" at bounding box center [445, 194] width 479 height 1666
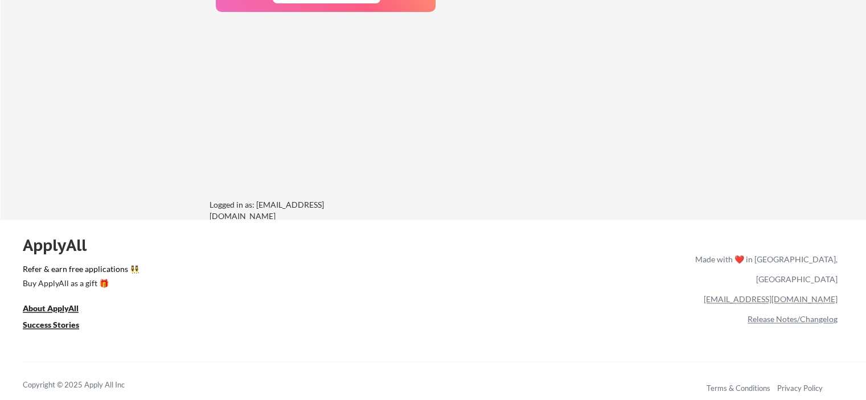
scroll to position [1727, 0]
